Goal: Transaction & Acquisition: Obtain resource

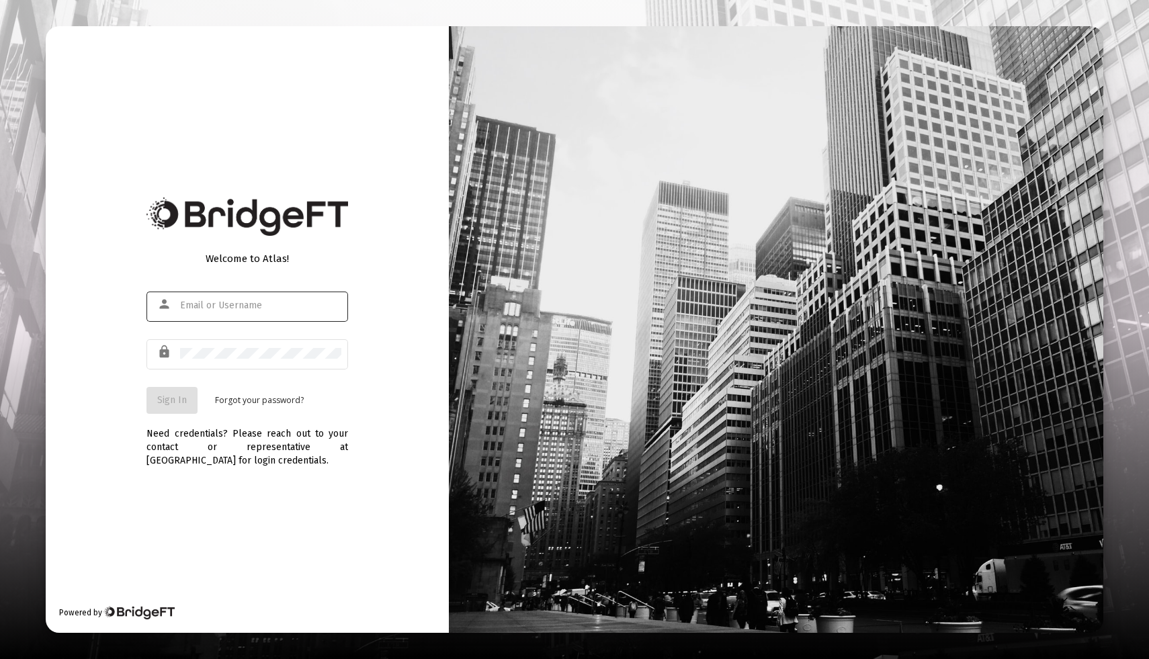
type input "[EMAIL_ADDRESS][DOMAIN_NAME]"
click at [164, 397] on span "Sign In" at bounding box center [172, 399] width 30 height 11
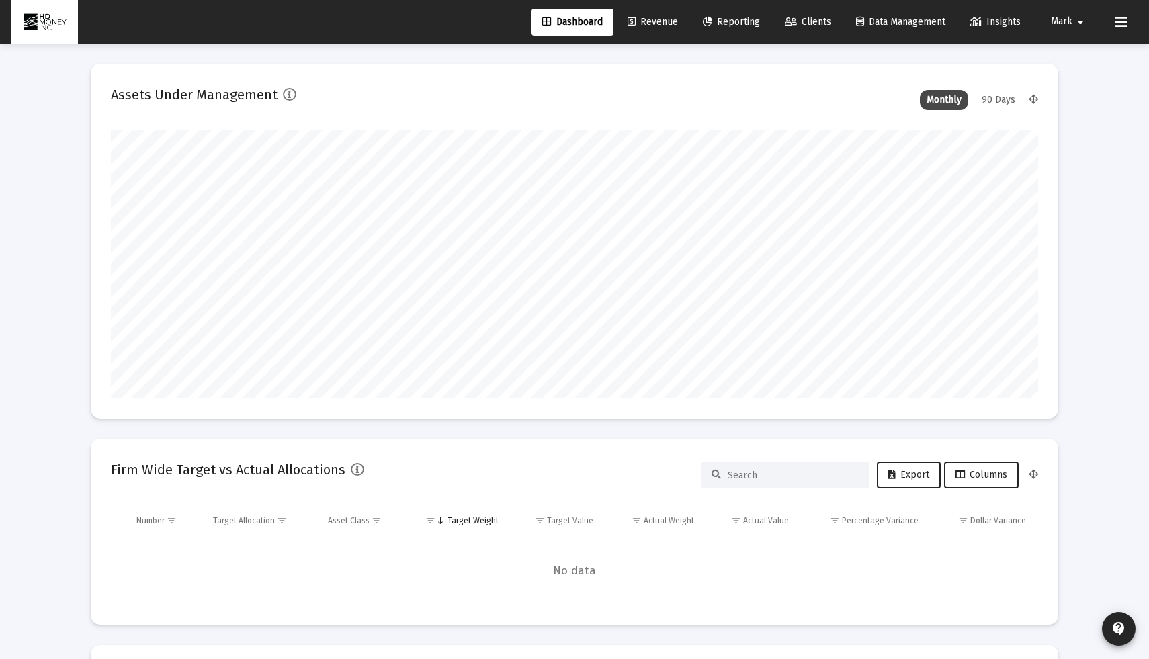
scroll to position [269, 499]
click at [728, 18] on span "Reporting" at bounding box center [731, 21] width 57 height 11
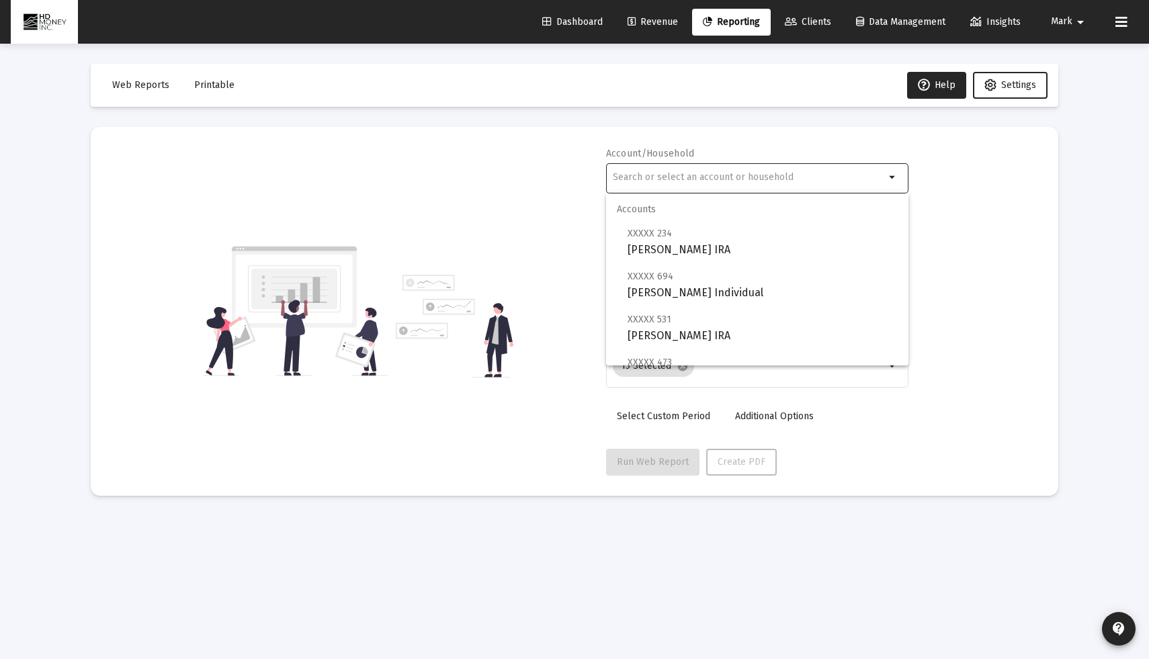
click at [741, 177] on input "text" at bounding box center [749, 177] width 272 height 11
click at [216, 83] on span "Printable" at bounding box center [214, 84] width 40 height 11
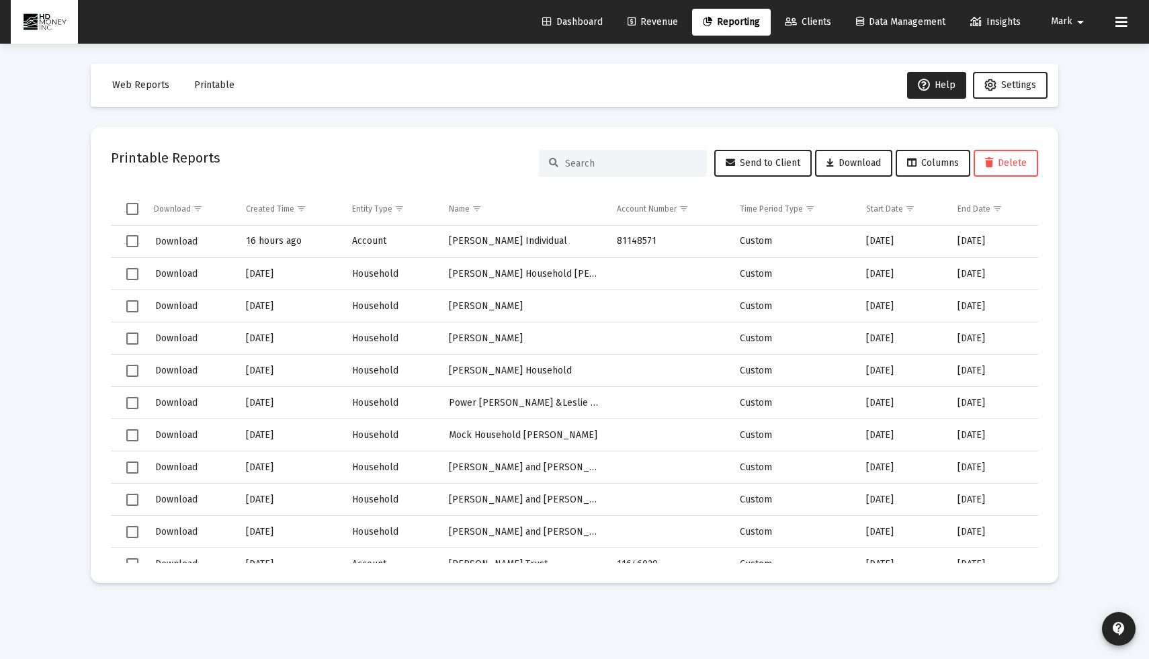
click at [731, 27] on link "Reporting" at bounding box center [731, 22] width 79 height 27
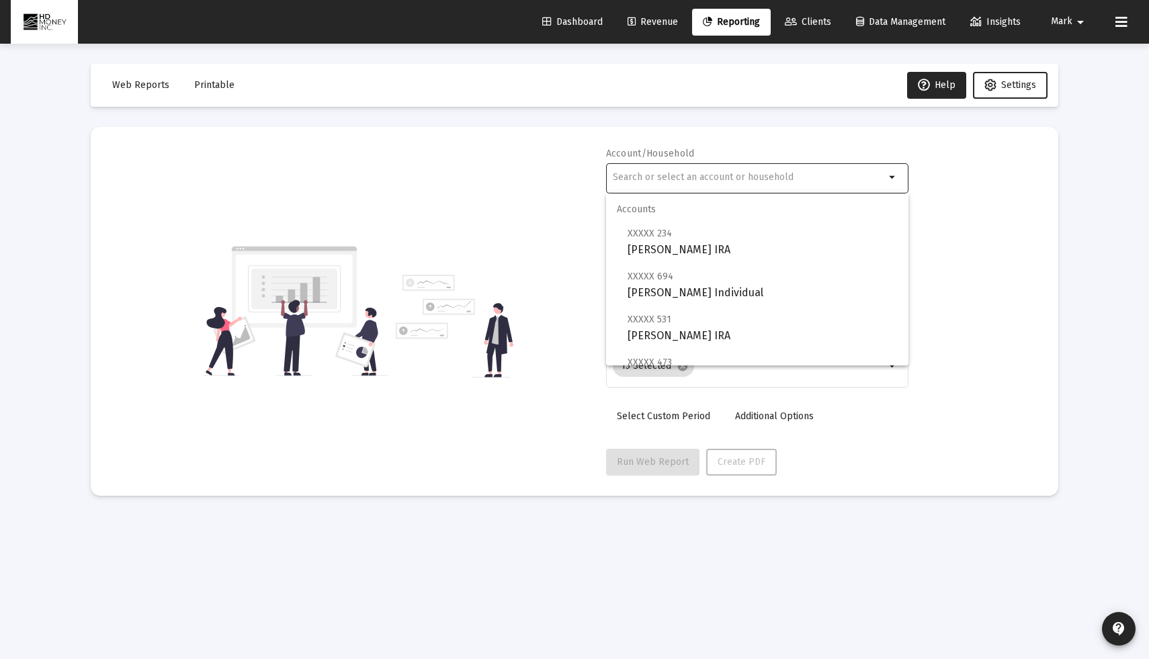
click at [703, 181] on input "text" at bounding box center [749, 177] width 272 height 11
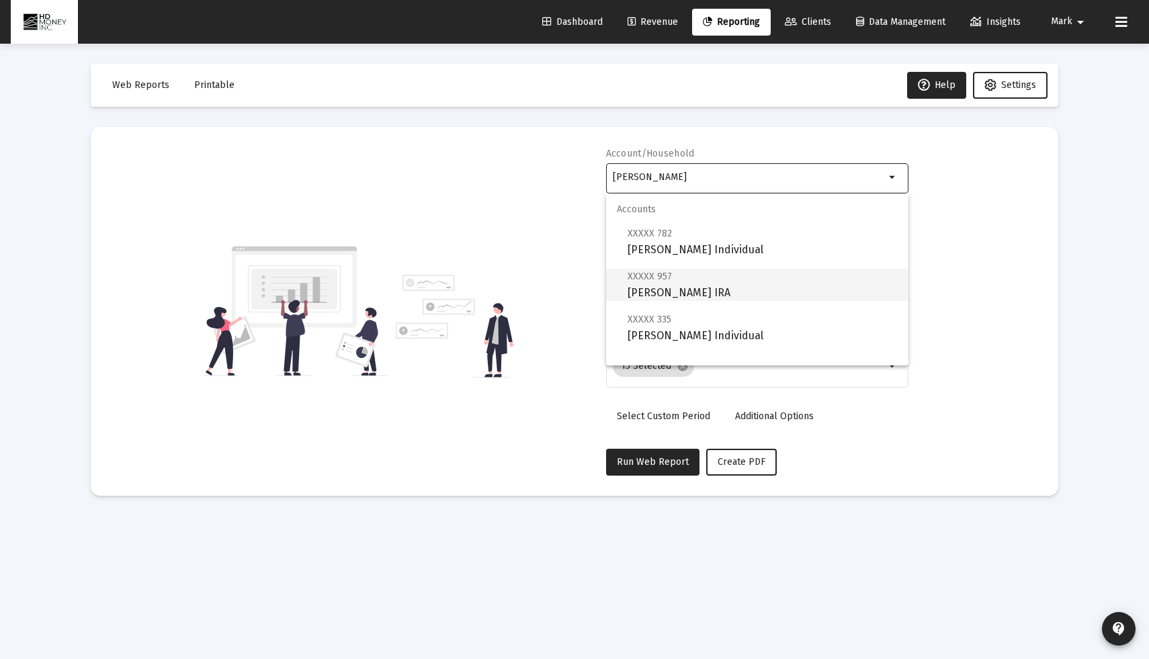
scroll to position [86, 0]
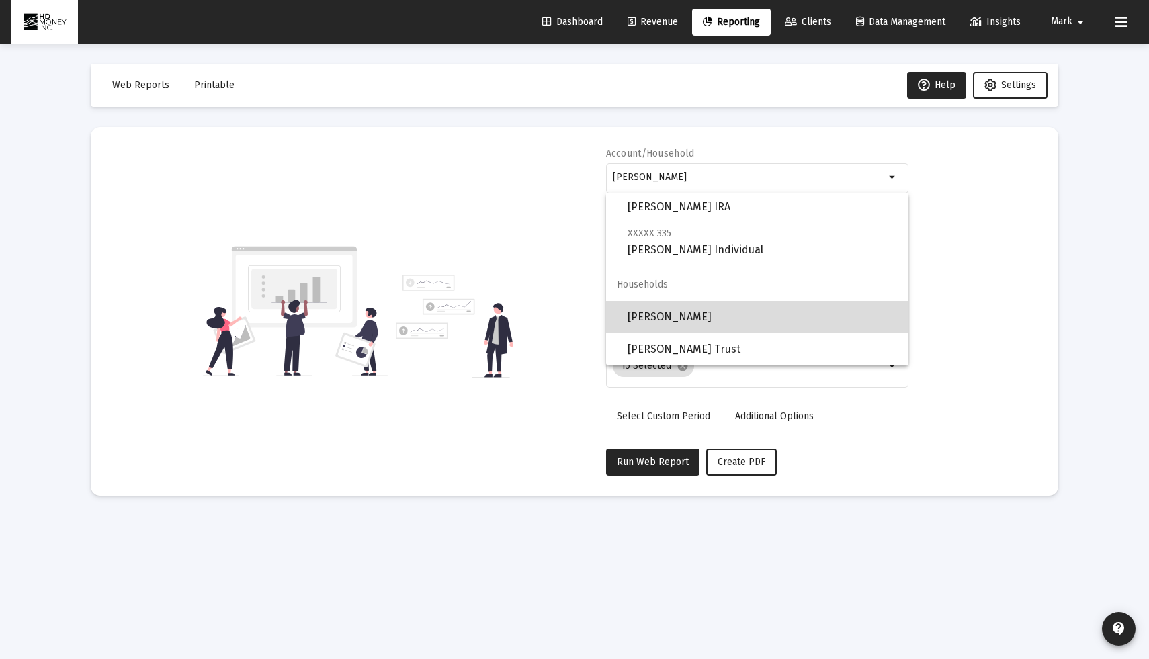
click at [731, 322] on span "[PERSON_NAME]" at bounding box center [763, 317] width 270 height 32
type input "[PERSON_NAME]"
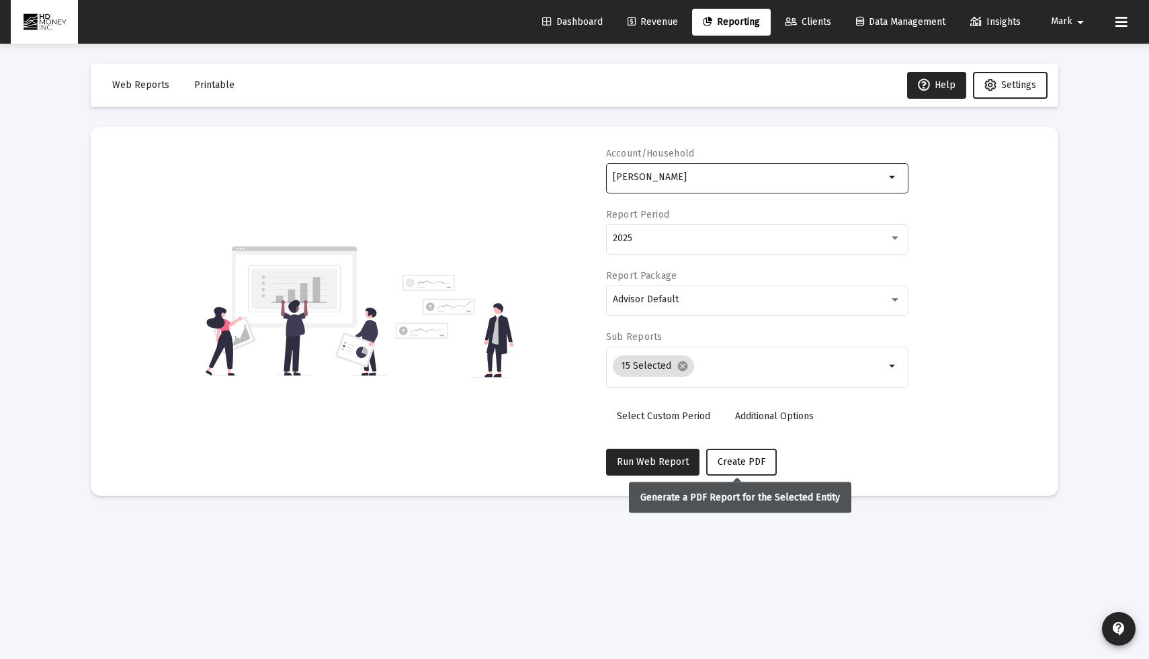
click at [718, 452] on button "Create PDF" at bounding box center [741, 462] width 71 height 27
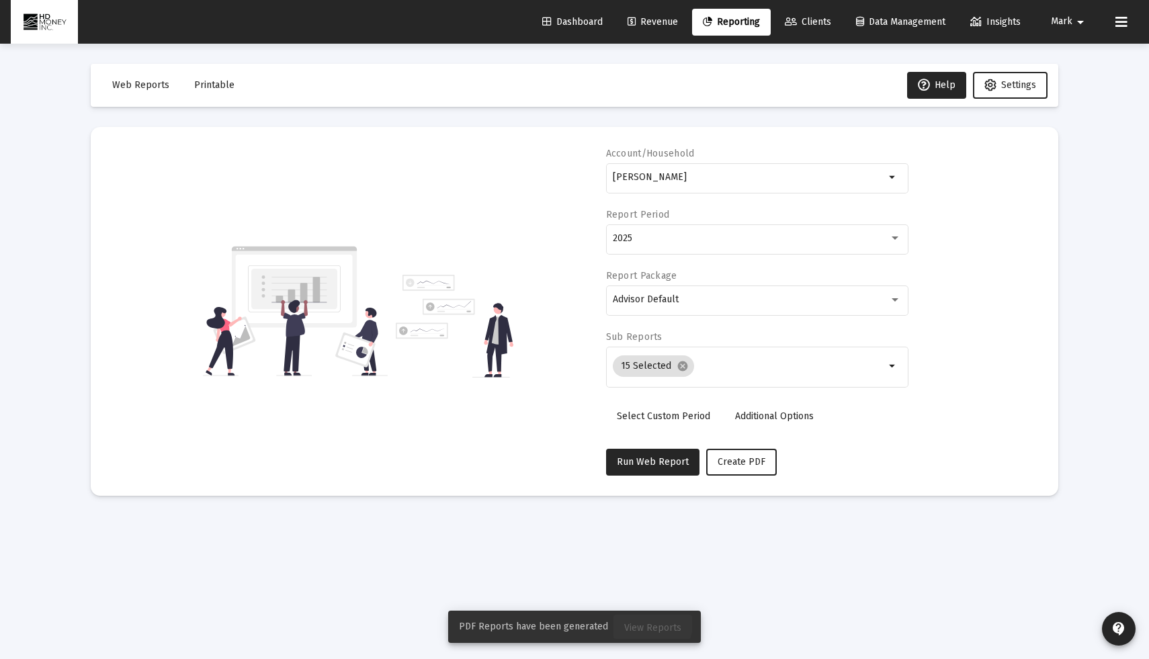
click at [633, 620] on button "View Reports" at bounding box center [652, 627] width 79 height 24
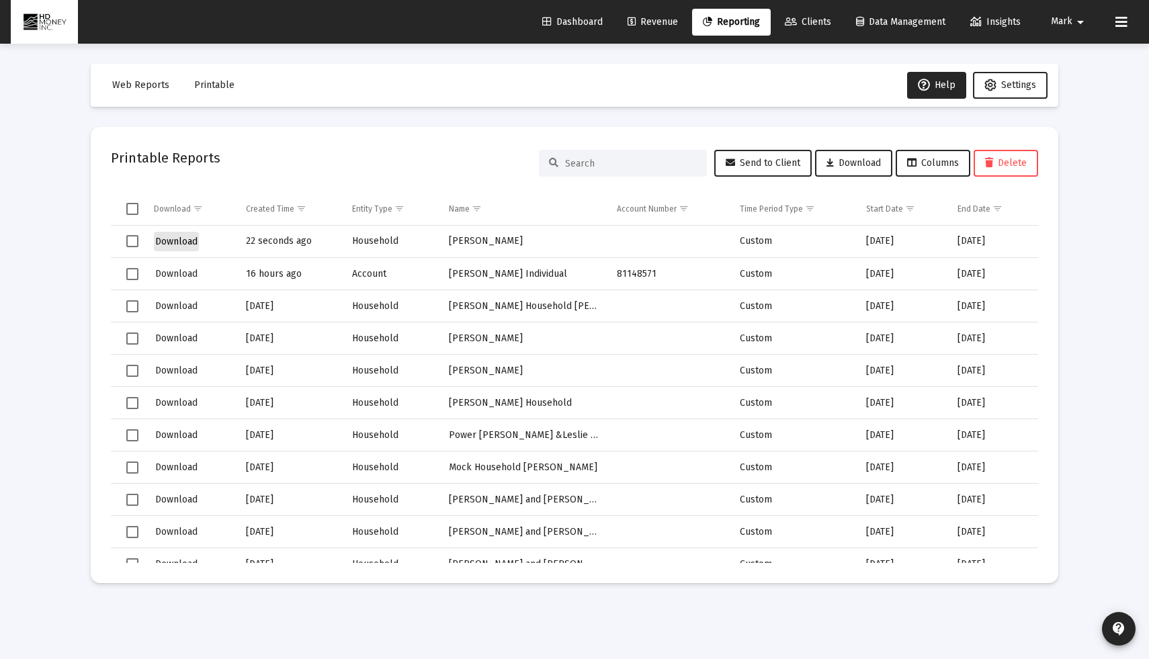
click at [185, 234] on button "Download" at bounding box center [176, 241] width 45 height 19
